Goal: Transaction & Acquisition: Book appointment/travel/reservation

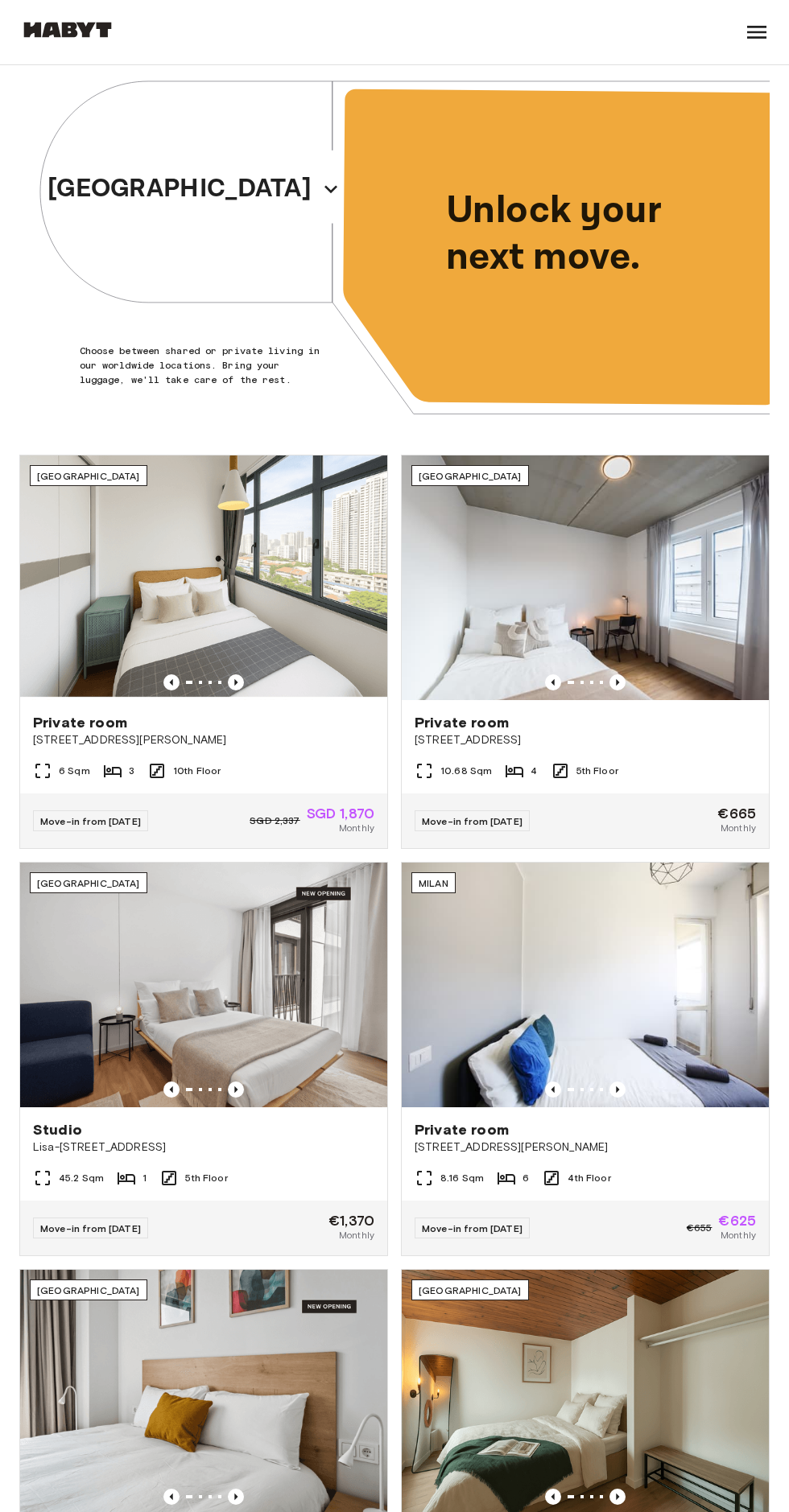
click at [324, 186] on icon "button" at bounding box center [330, 189] width 13 height 8
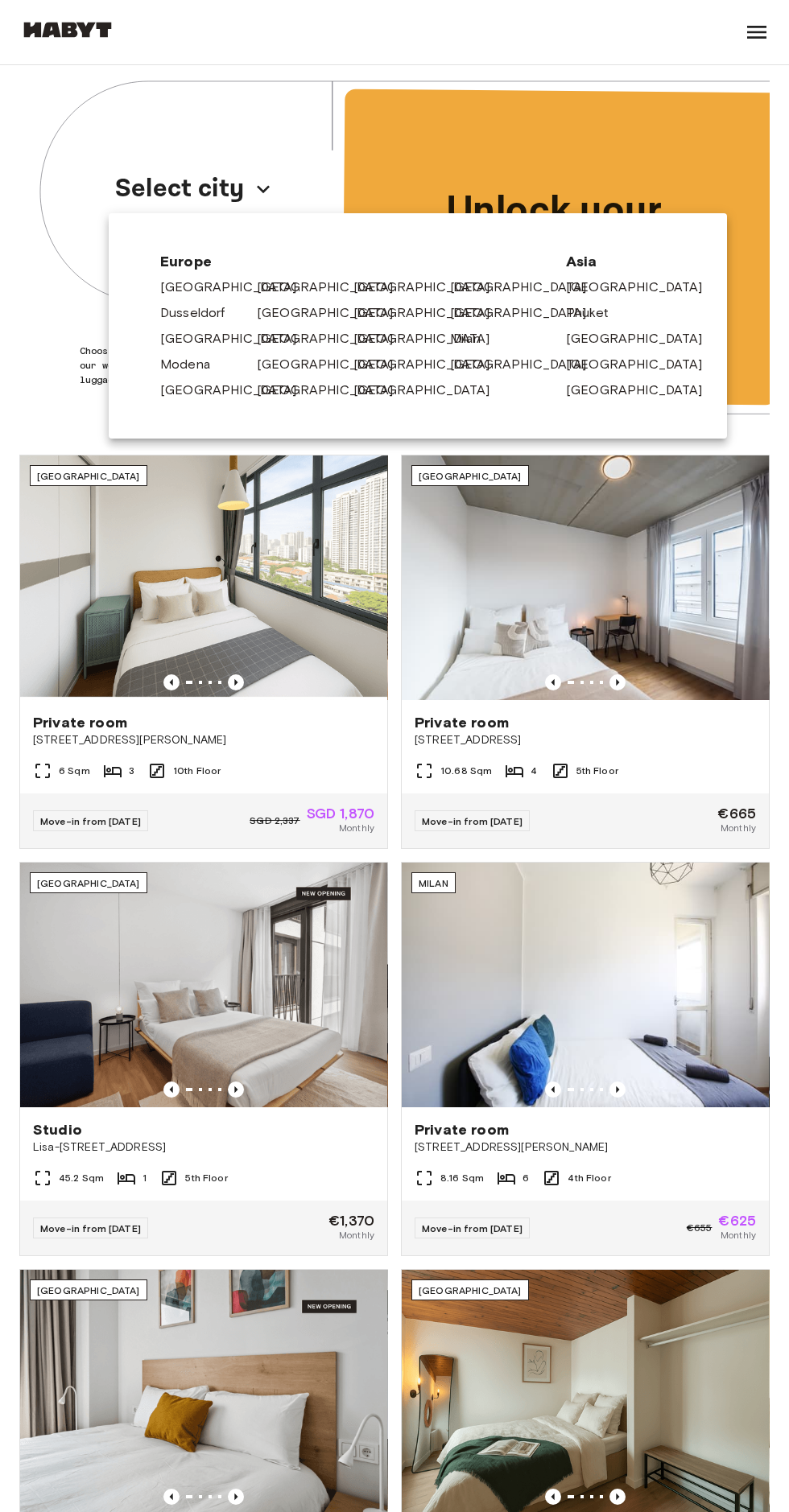
click at [376, 368] on link "[GEOGRAPHIC_DATA]" at bounding box center [429, 365] width 153 height 20
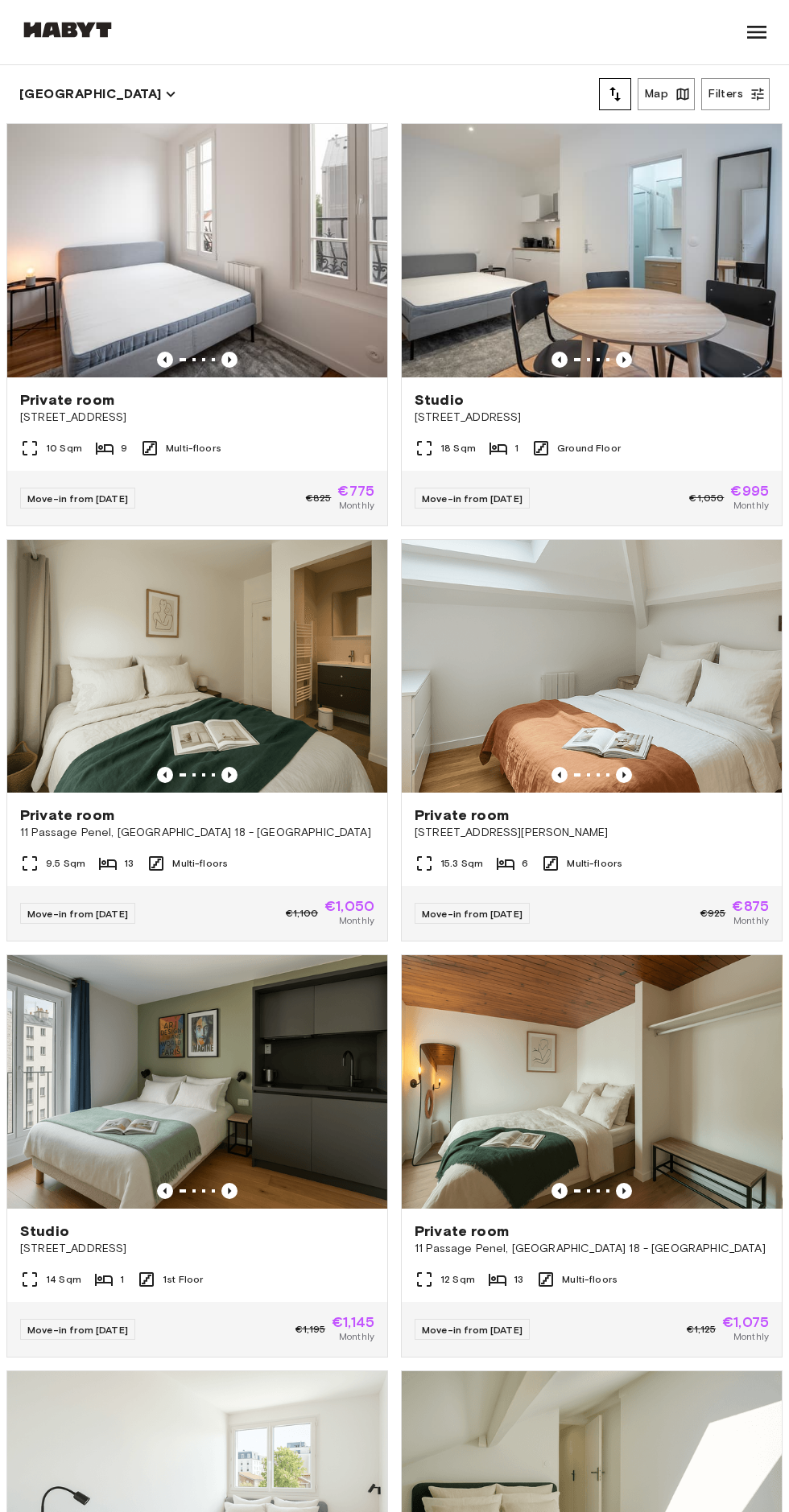
click at [308, 437] on div "Private room 41bis rue de Stalingrad, Montreuil" at bounding box center [196, 408] width 380 height 61
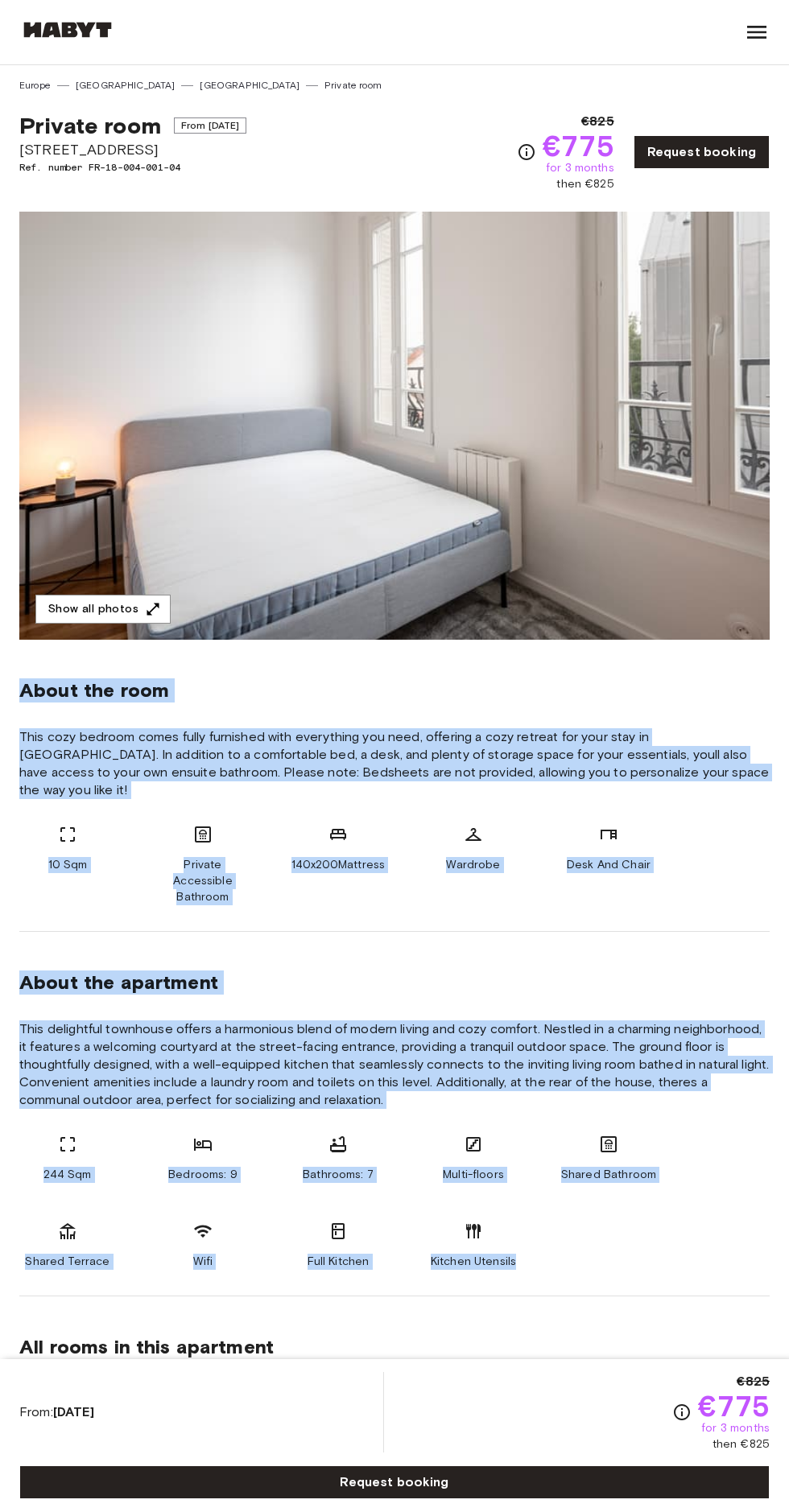
copy div "About the room This cozy bedroom comes fully furnished with everything you need…"
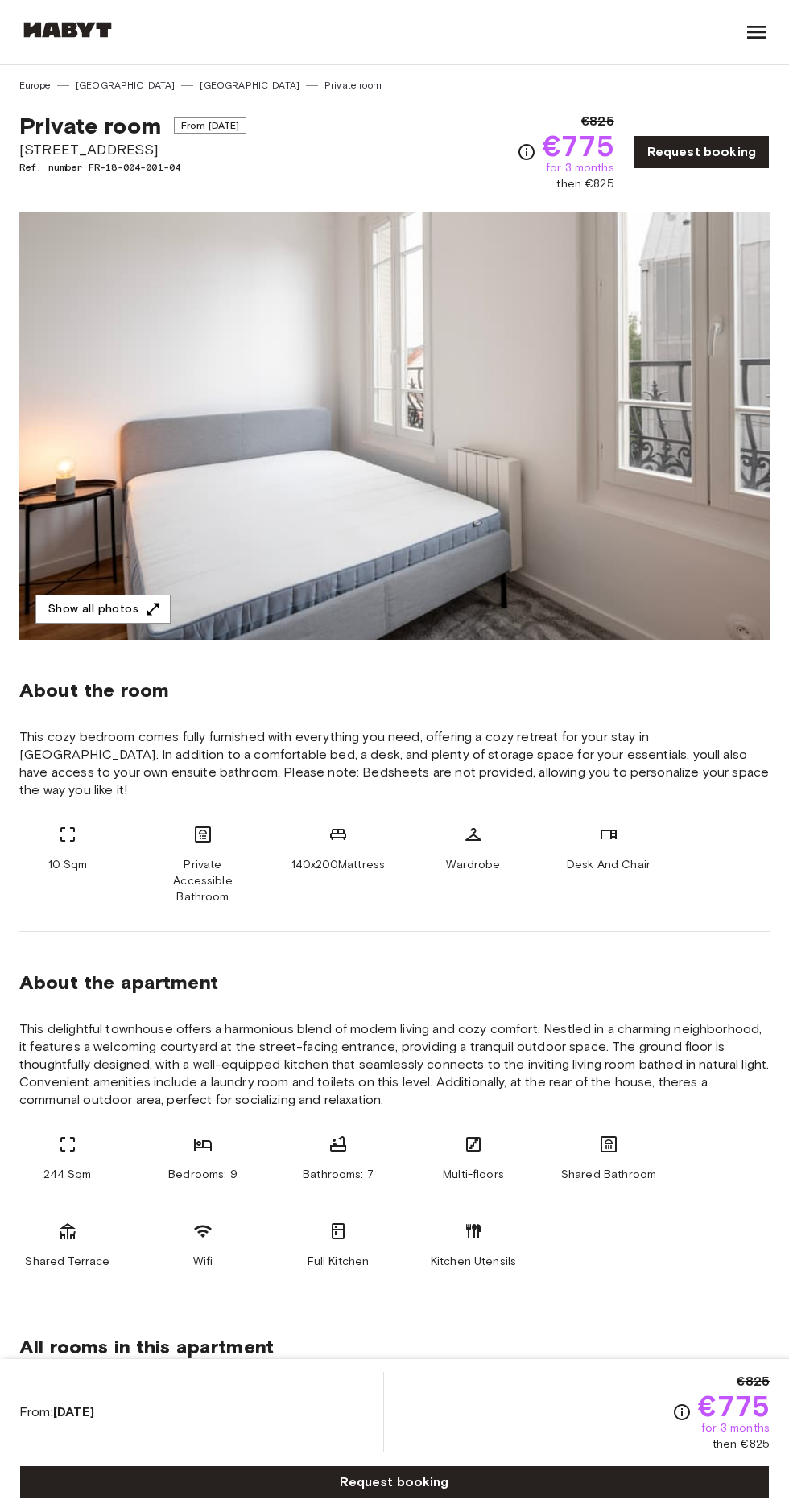
click at [112, 609] on button "Show all photos" at bounding box center [103, 610] width 135 height 30
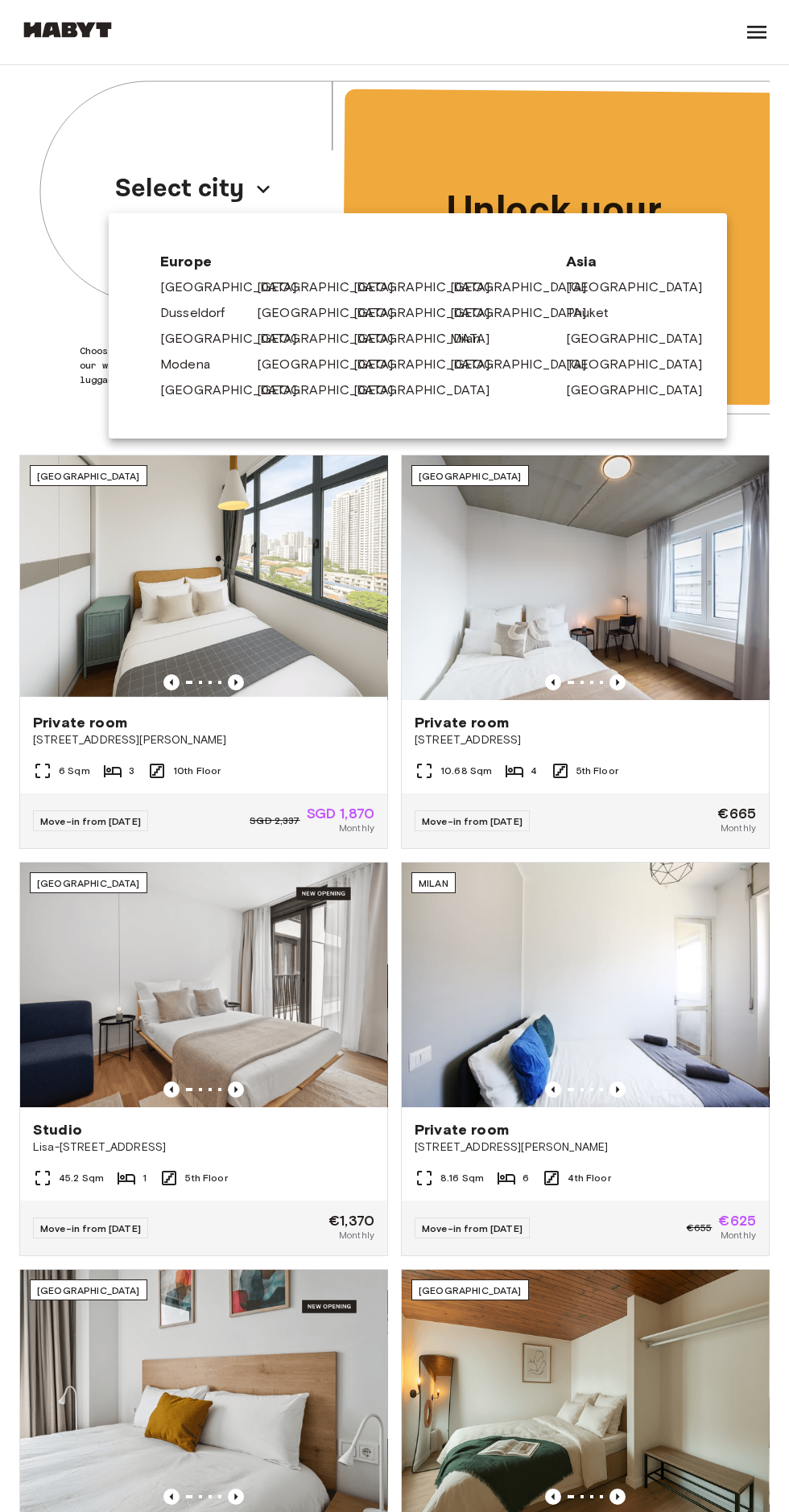
click at [279, 288] on link "[GEOGRAPHIC_DATA]" at bounding box center [332, 287] width 153 height 20
